Goal: Check status: Check status

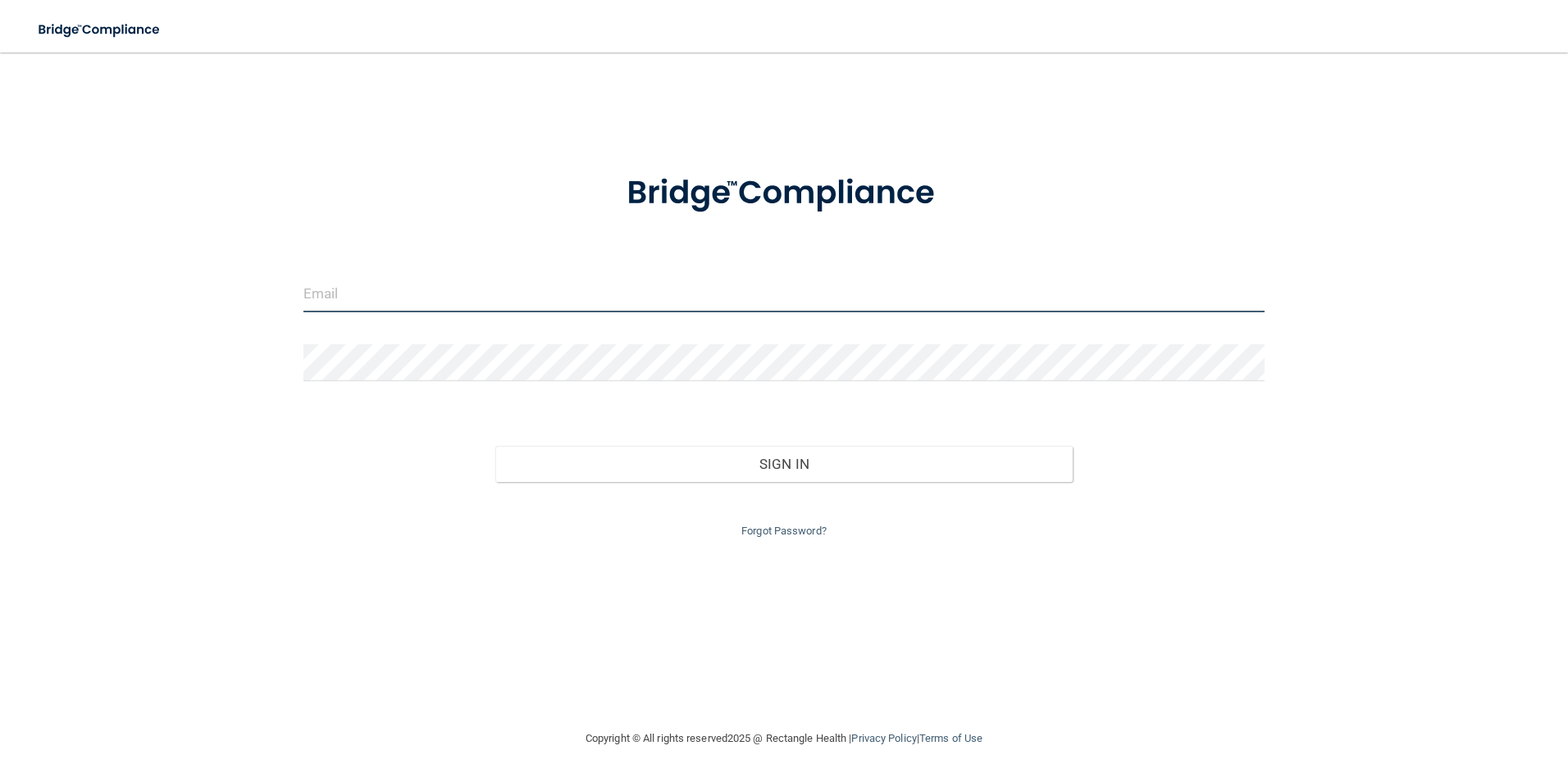
click at [437, 290] on input "email" at bounding box center [784, 293] width 962 height 37
type input "[EMAIL_ADDRESS][DOMAIN_NAME]"
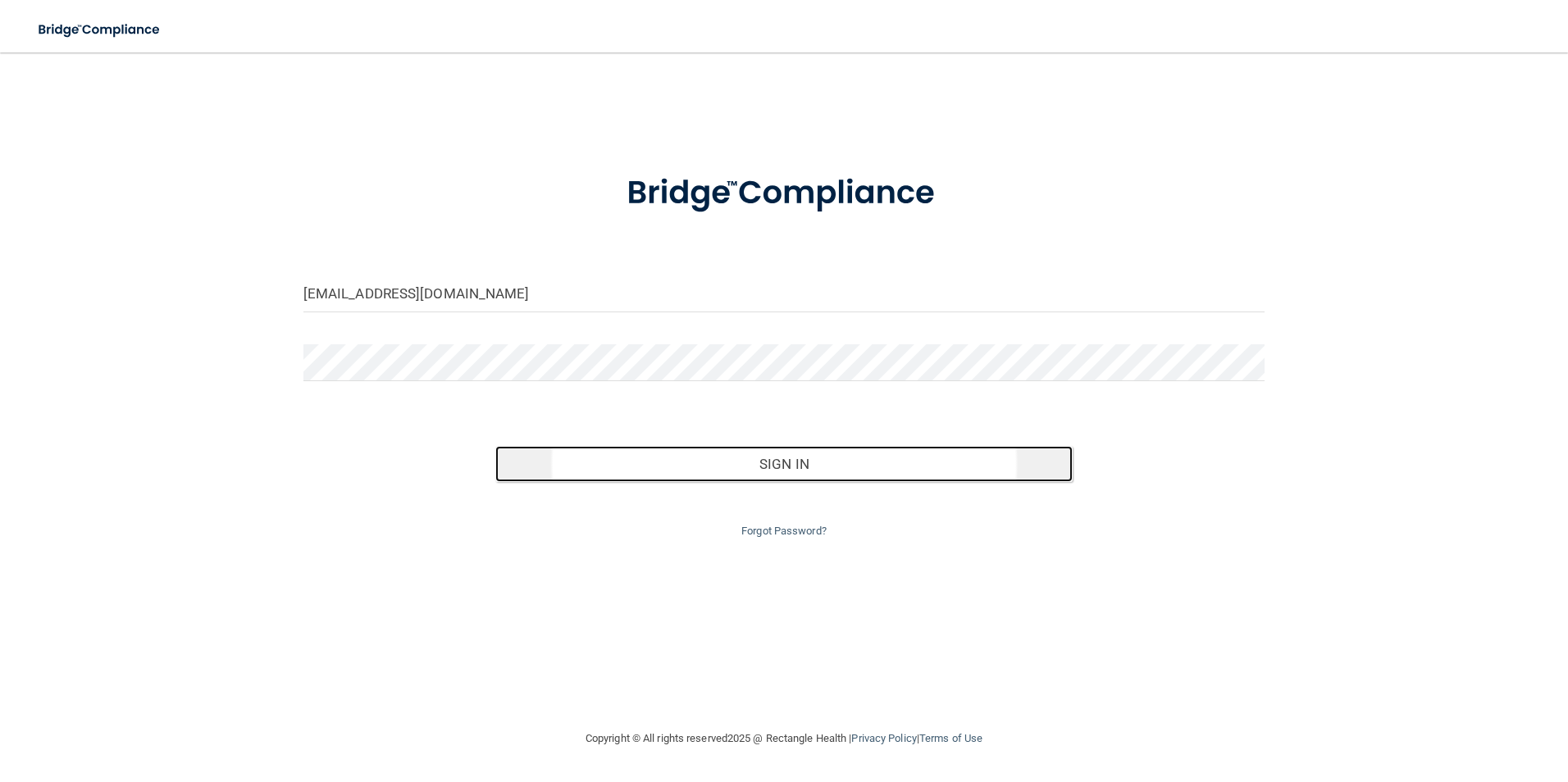
click at [934, 460] on button "Sign In" at bounding box center [784, 464] width 578 height 36
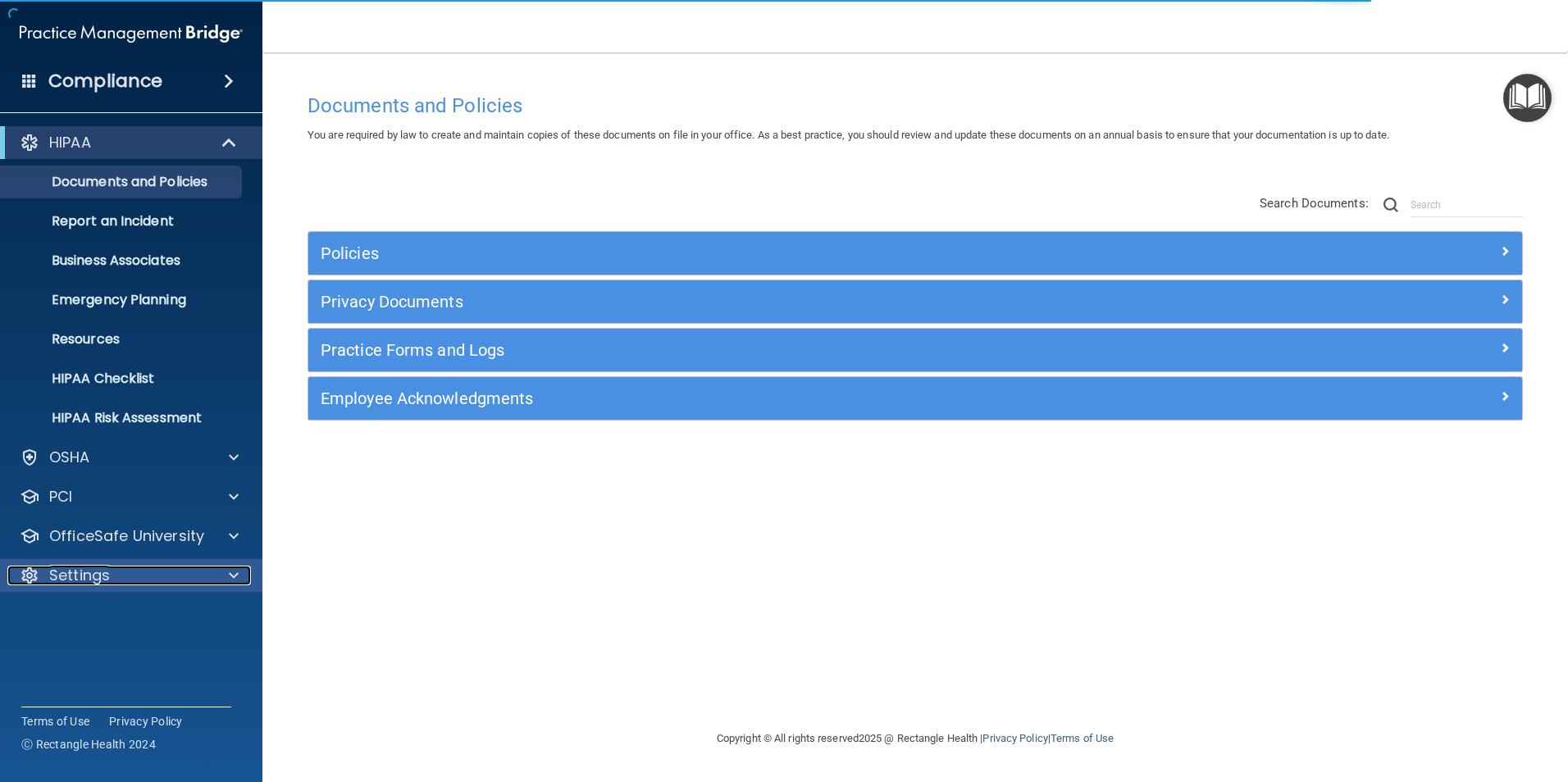
click at [172, 585] on div "Settings" at bounding box center [110, 575] width 204 height 20
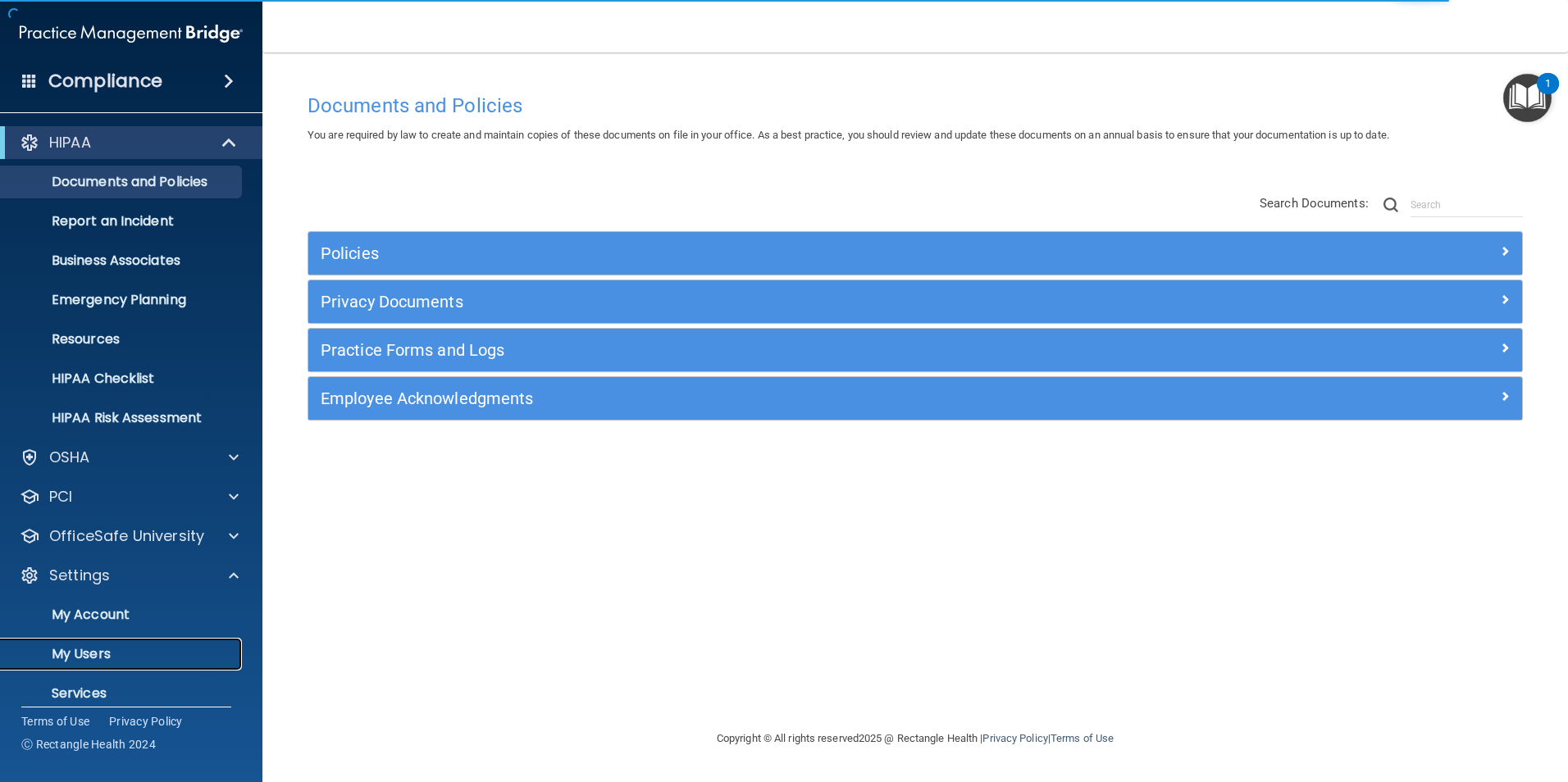
click at [87, 657] on p "My Users" at bounding box center [123, 654] width 224 height 16
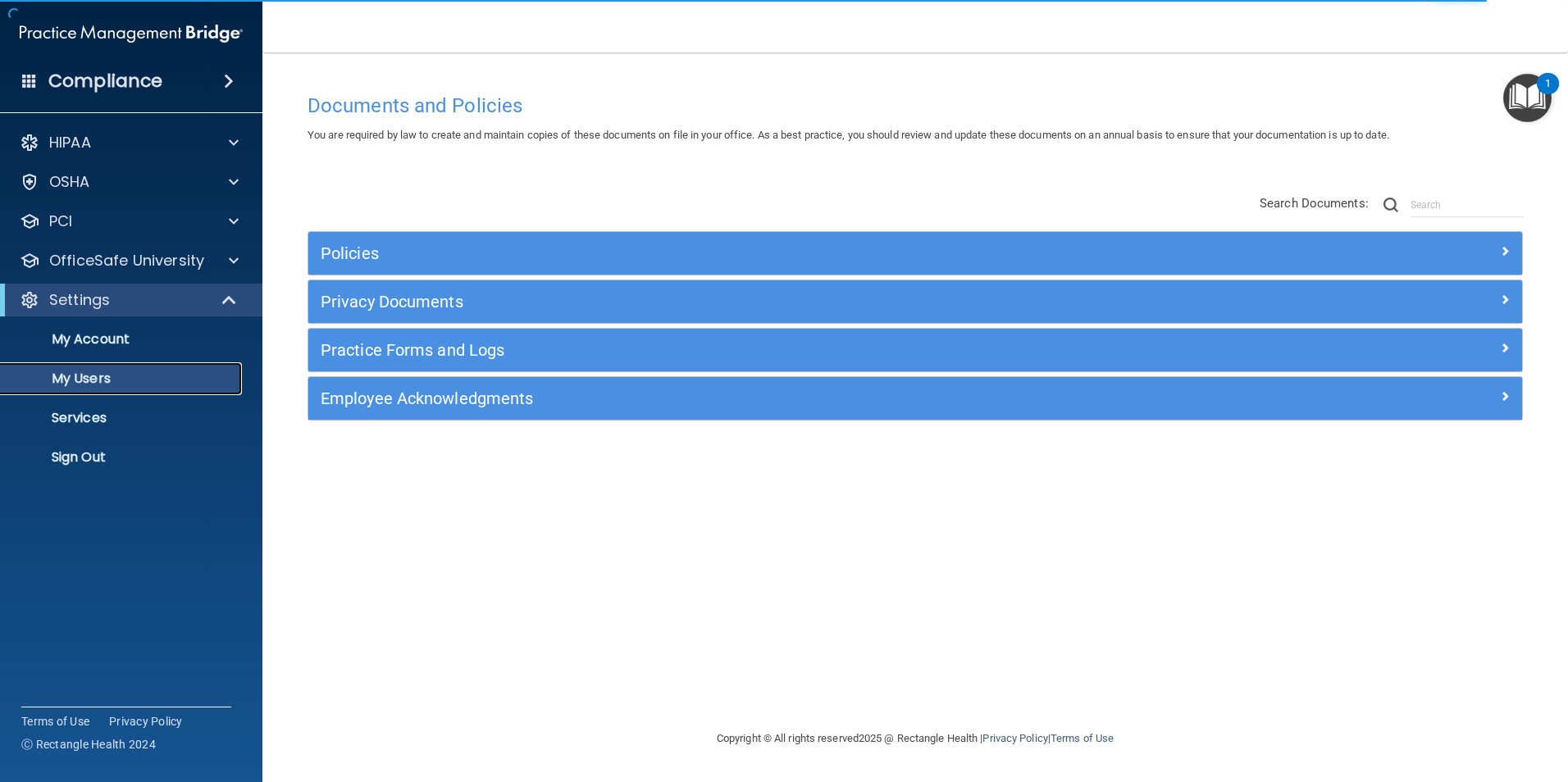
select select "20"
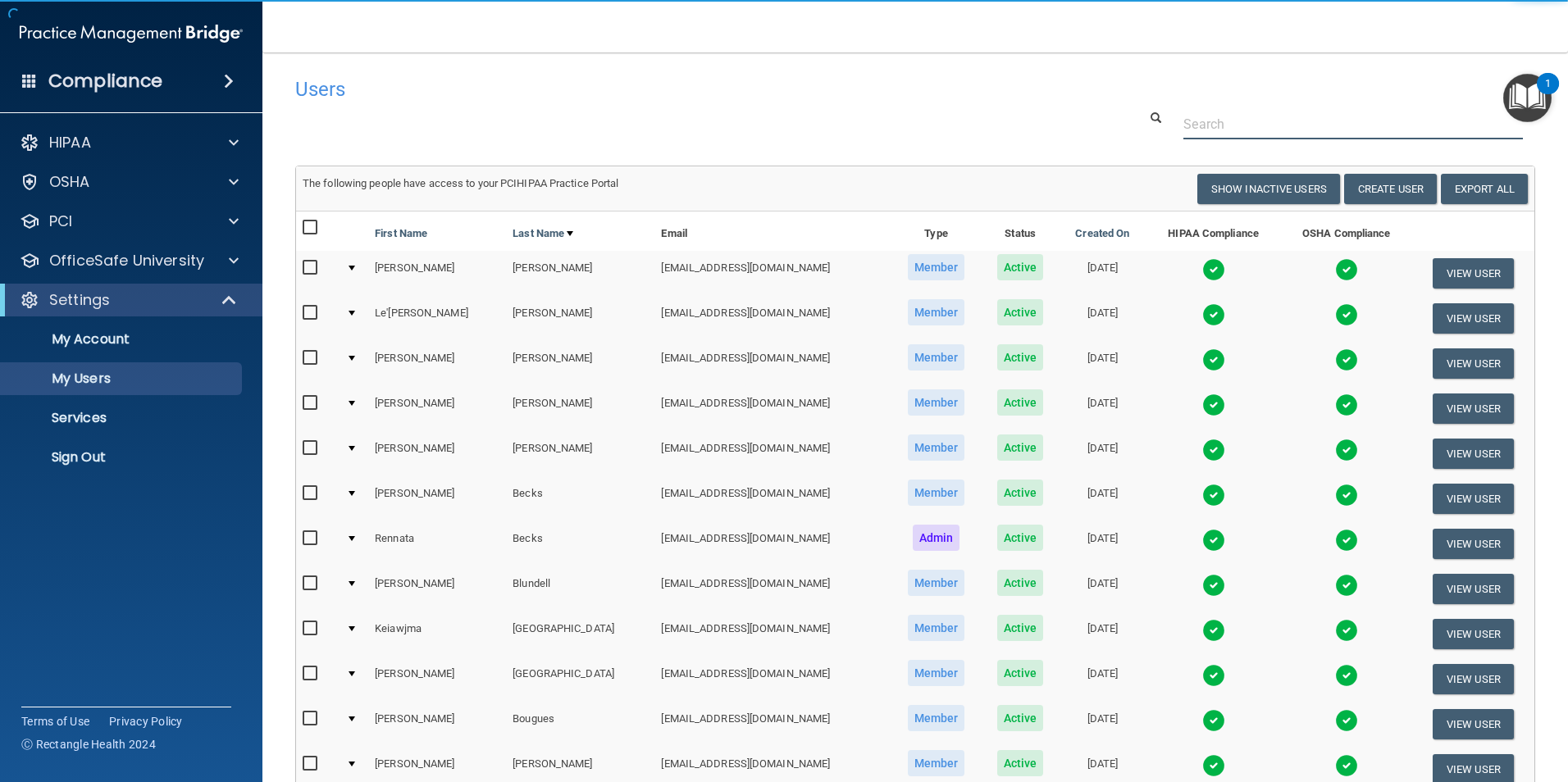
click at [1229, 113] on input "text" at bounding box center [1354, 124] width 340 height 31
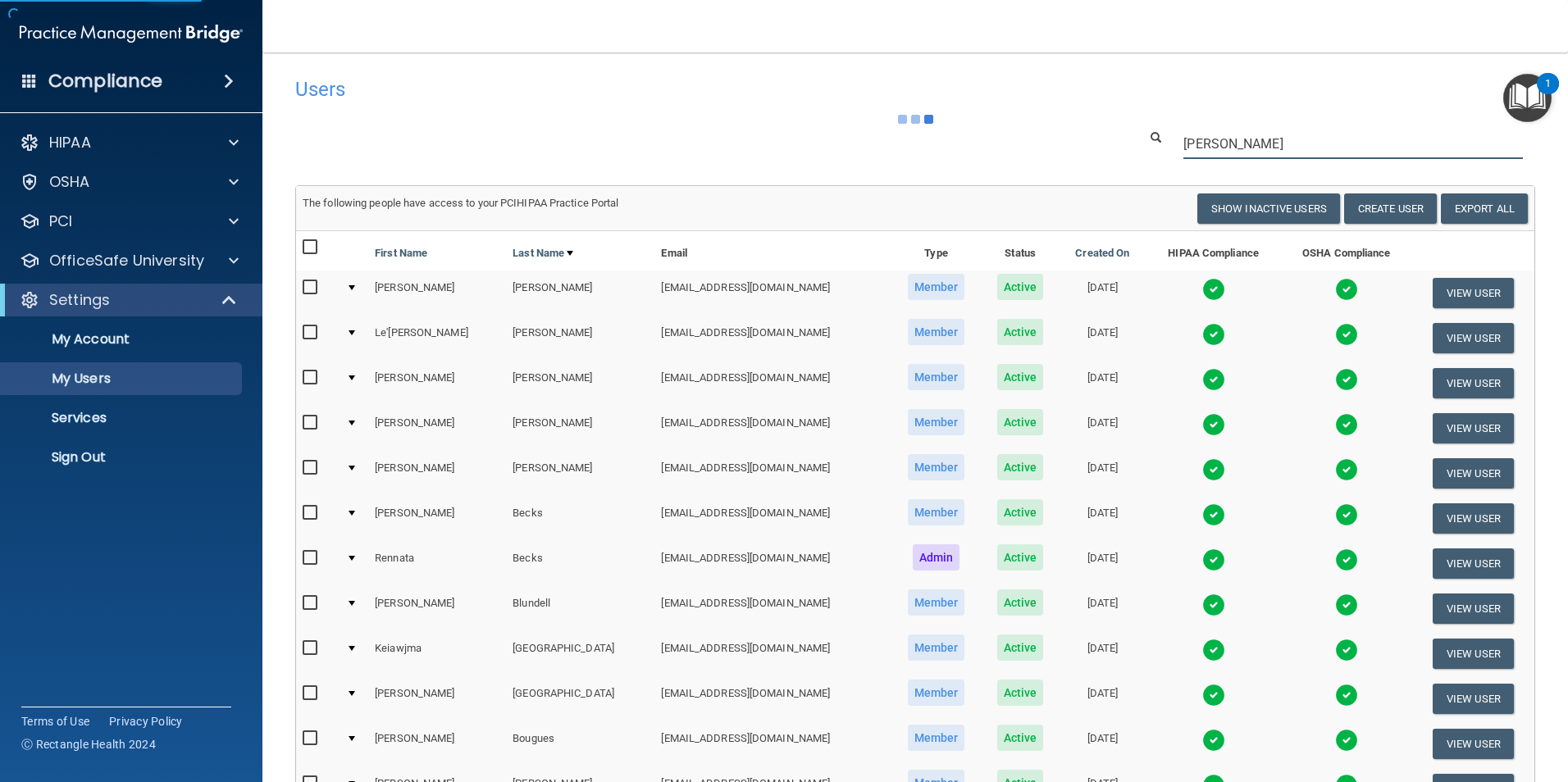
type input "[PERSON_NAME]"
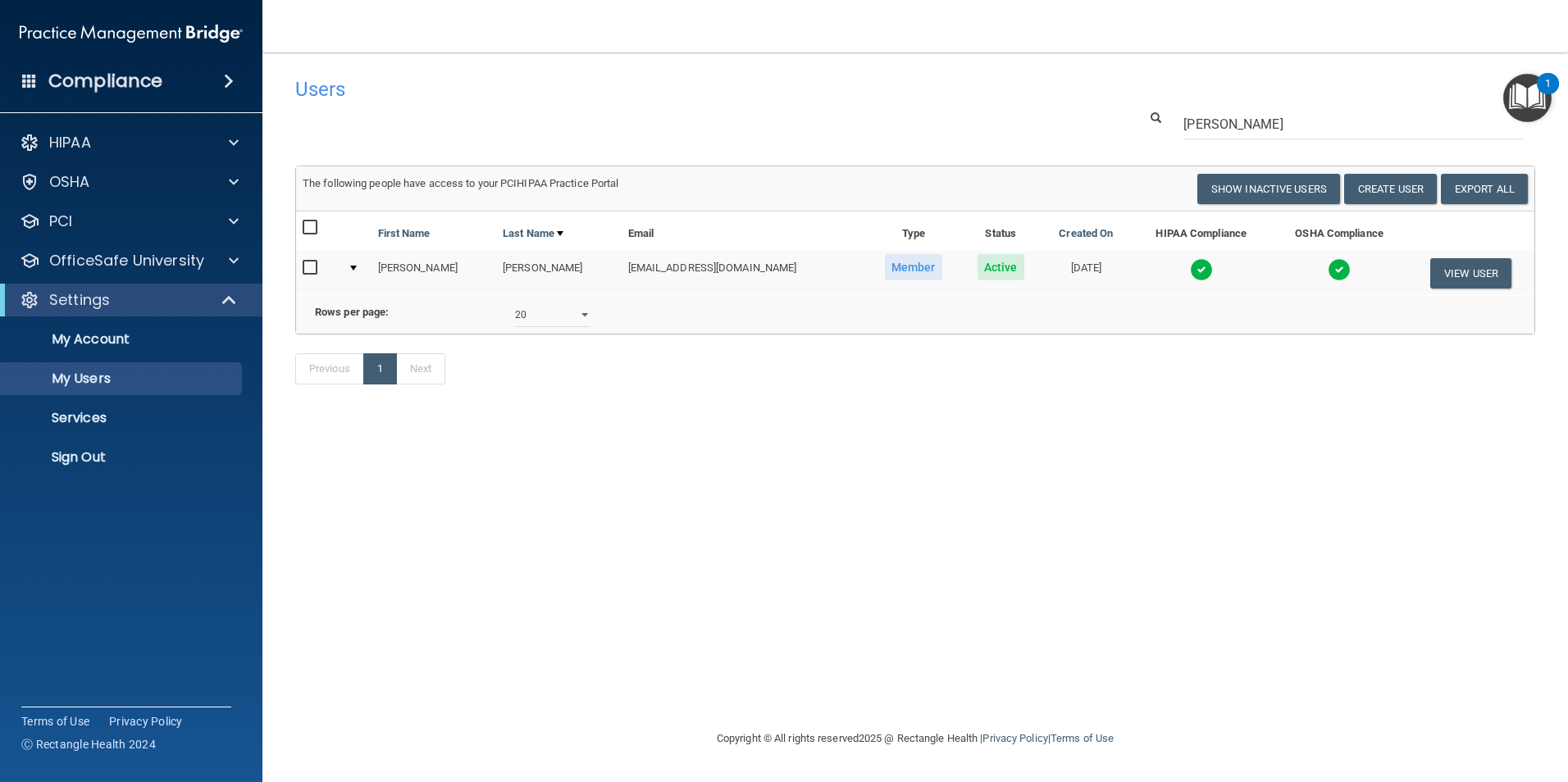
click at [1190, 269] on img at bounding box center [1201, 269] width 23 height 23
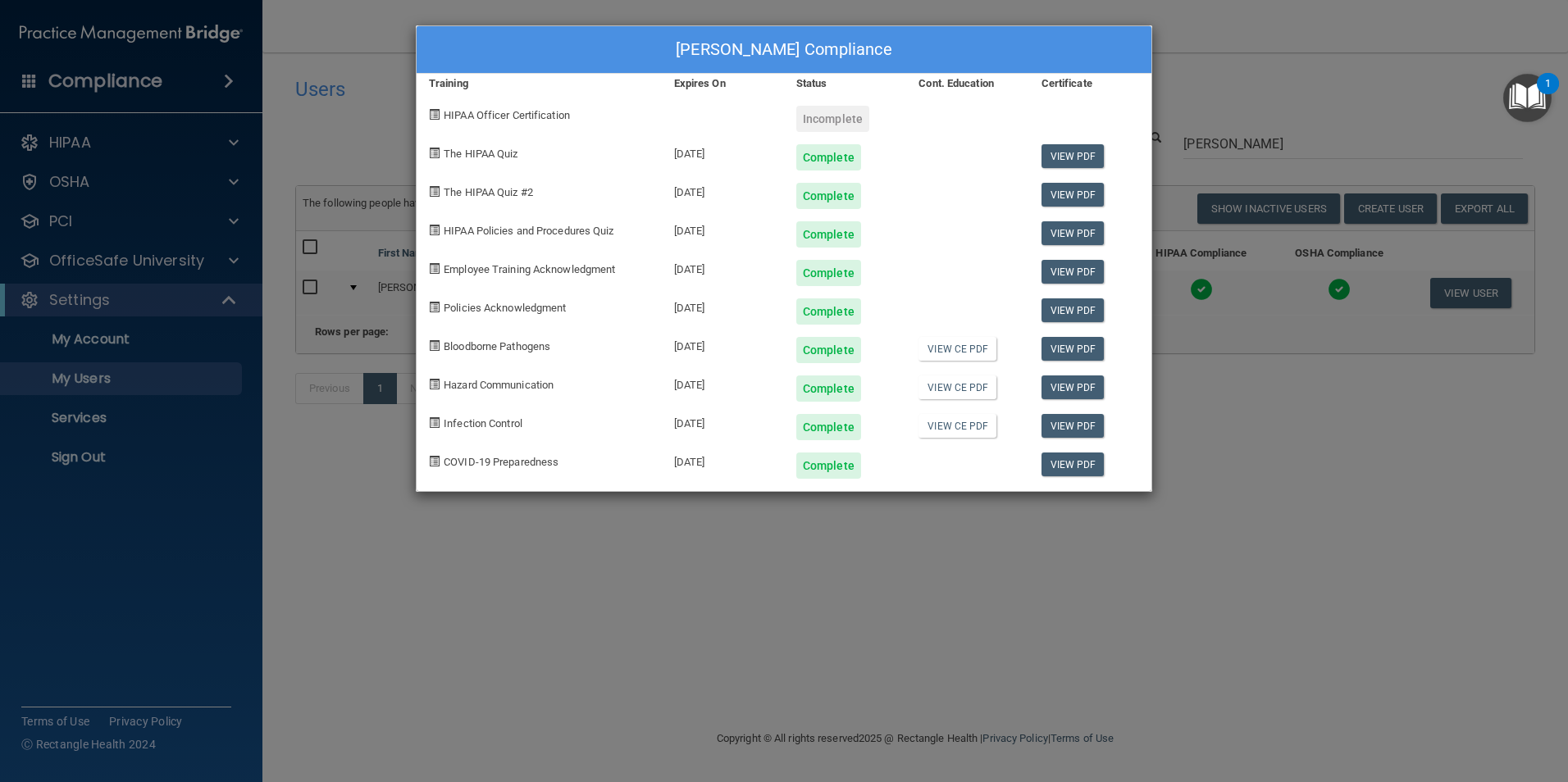
click at [1067, 138] on div "View PDF" at bounding box center [1091, 150] width 122 height 38
click at [1067, 155] on link "View PDF" at bounding box center [1073, 156] width 63 height 24
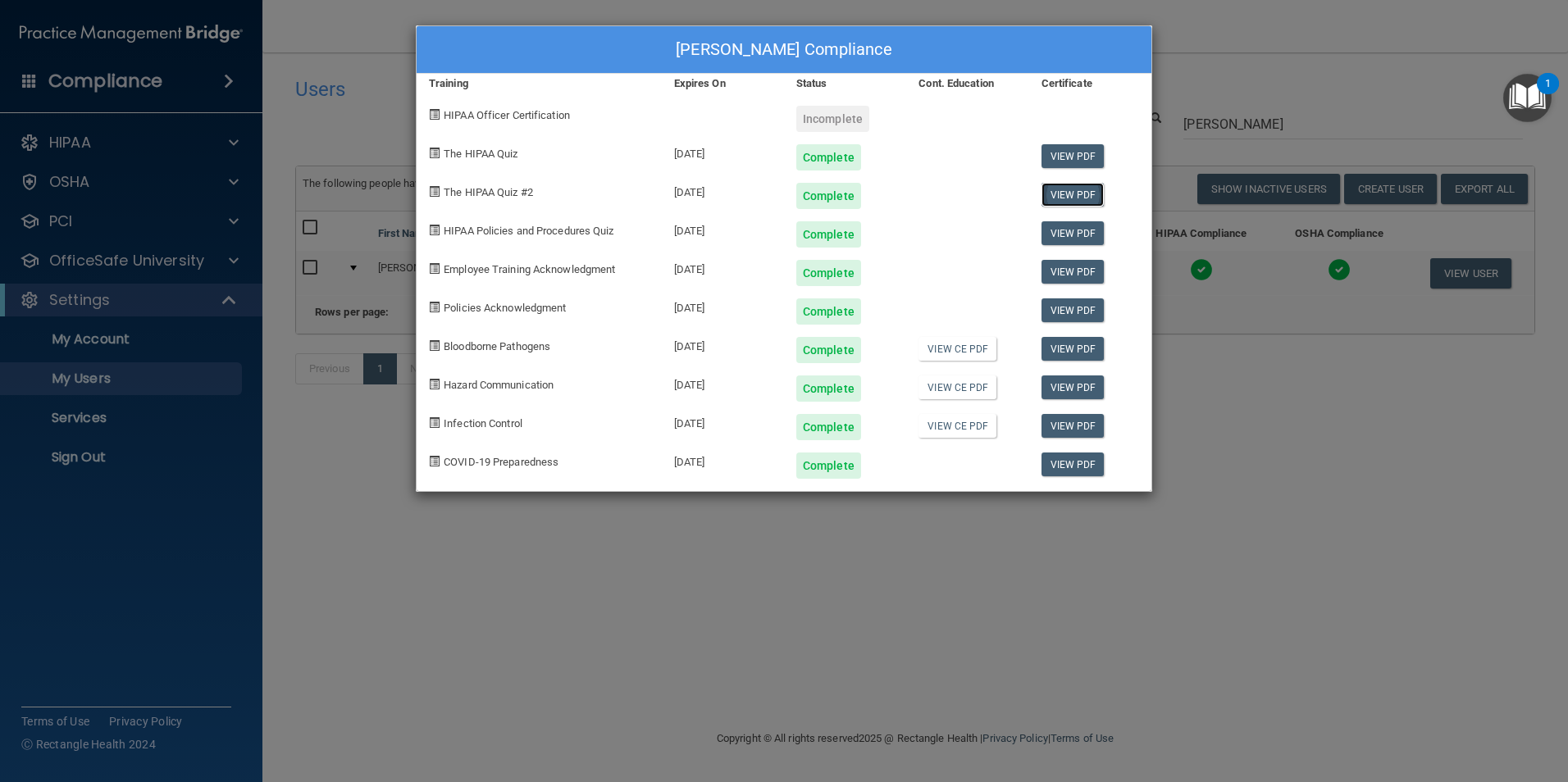
click at [1058, 185] on link "View PDF" at bounding box center [1073, 194] width 63 height 24
click at [1057, 232] on link "View PDF" at bounding box center [1073, 233] width 63 height 24
click at [1063, 272] on link "View PDF" at bounding box center [1073, 272] width 63 height 24
click at [1082, 302] on link "View PDF" at bounding box center [1073, 311] width 63 height 24
click at [1084, 350] on link "View PDF" at bounding box center [1073, 349] width 63 height 24
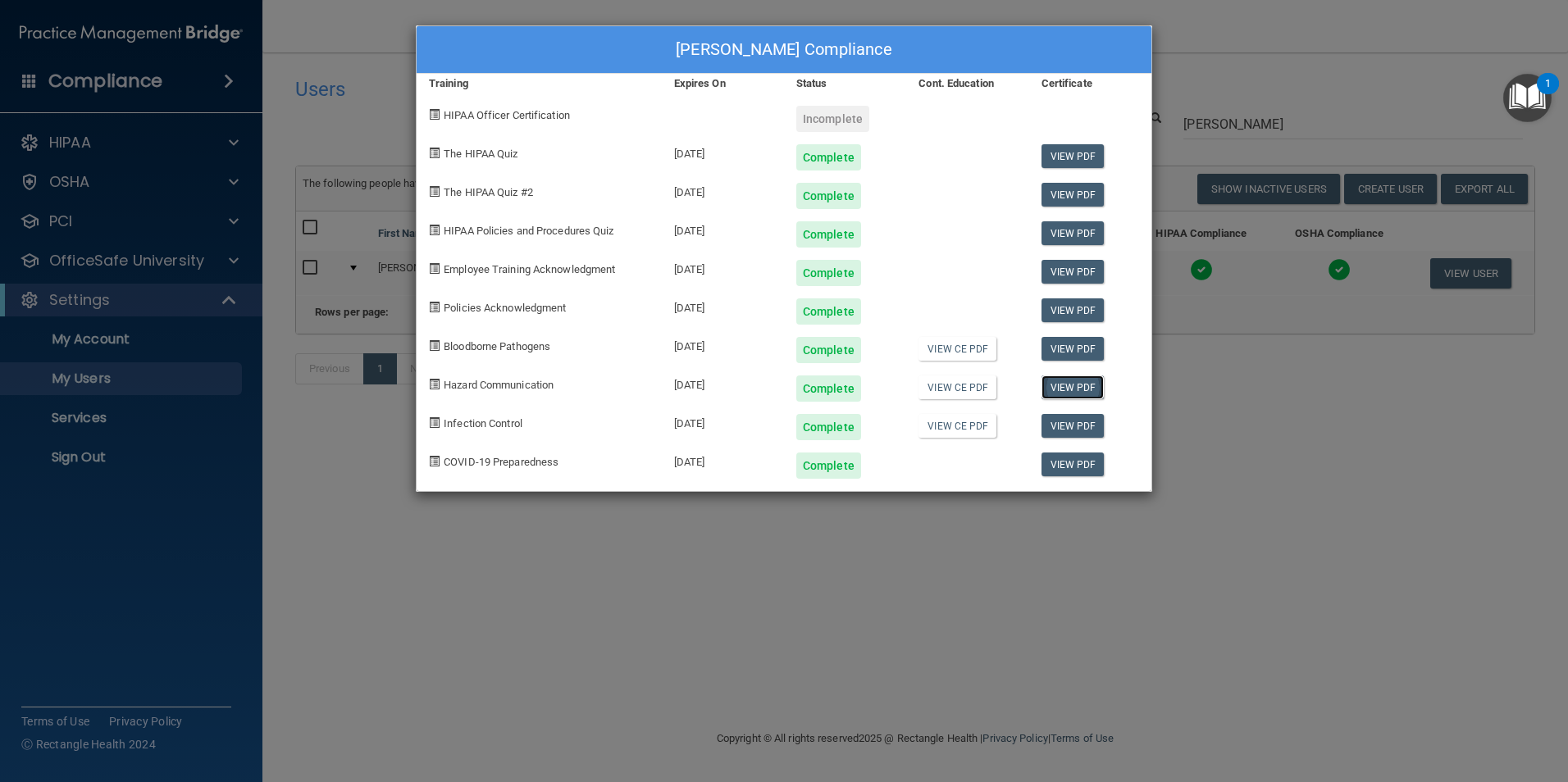
click at [1066, 387] on link "View PDF" at bounding box center [1073, 387] width 63 height 24
click at [1080, 428] on link "View PDF" at bounding box center [1073, 426] width 63 height 24
drag, startPoint x: 1229, startPoint y: 600, endPoint x: 1190, endPoint y: 586, distance: 41.4
click at [1229, 600] on div "[PERSON_NAME] Compliance Training Expires On Status Cont. Education Certificate…" at bounding box center [784, 391] width 1568 height 782
